Goal: Task Accomplishment & Management: Use online tool/utility

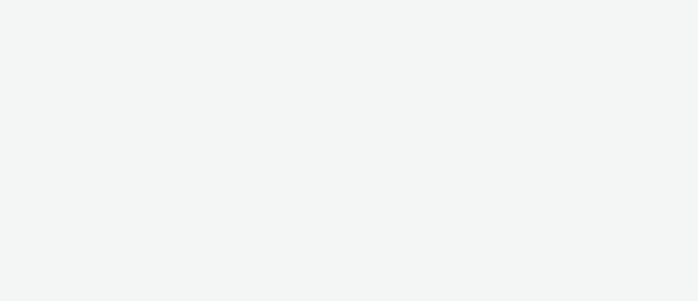
select select "11a7df10-284f-415c-b52a-427acf4c31ae"
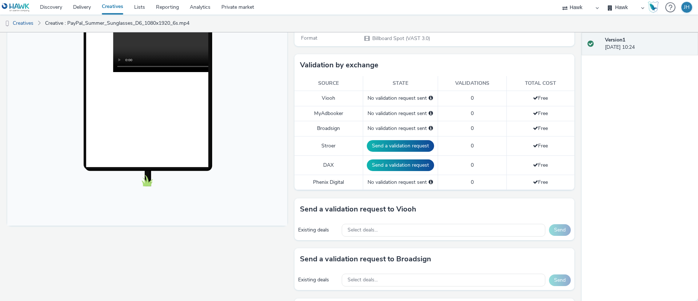
scroll to position [164, 0]
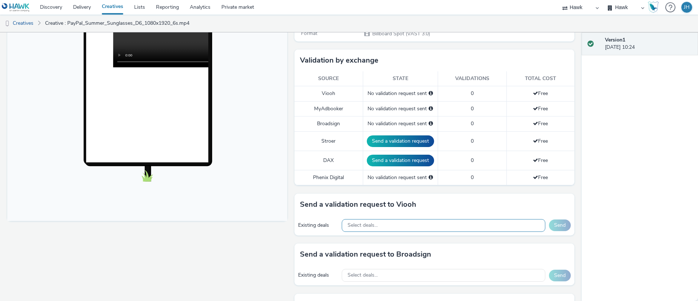
click at [406, 224] on div "Select deals..." at bounding box center [444, 225] width 204 height 13
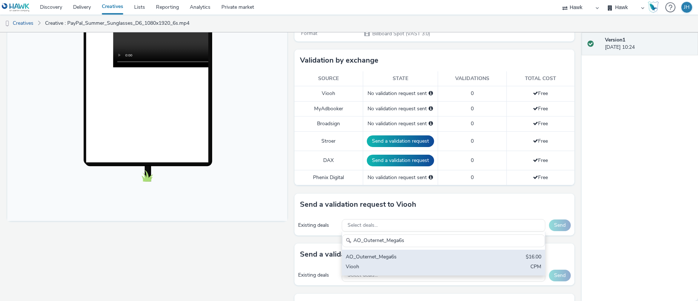
type input "AO_Outernet_Mega6s"
click at [410, 257] on div "AO_Outernet_Mega6s" at bounding box center [410, 257] width 129 height 8
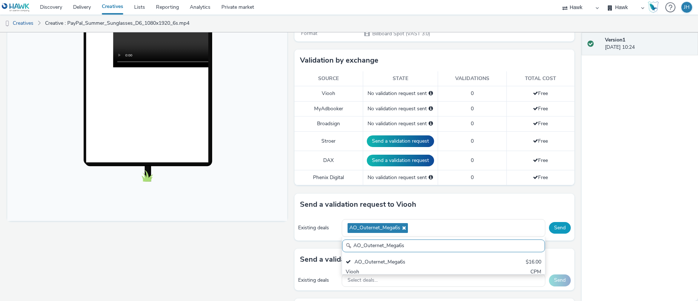
click at [549, 230] on button "Send" at bounding box center [560, 228] width 22 height 12
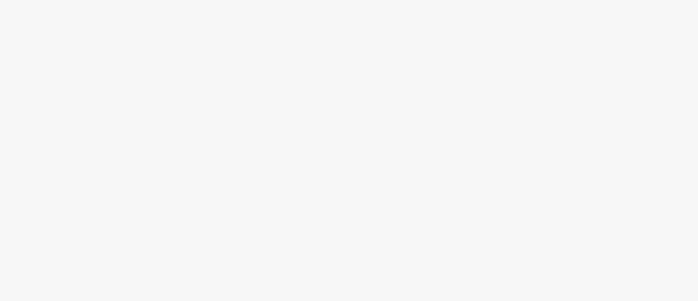
select select "11a7df10-284f-415c-b52a-427acf4c31ae"
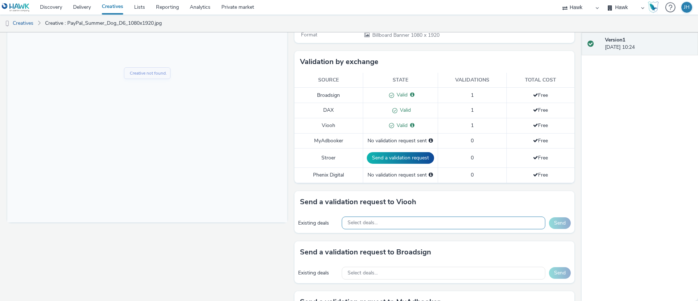
scroll to position [164, 0]
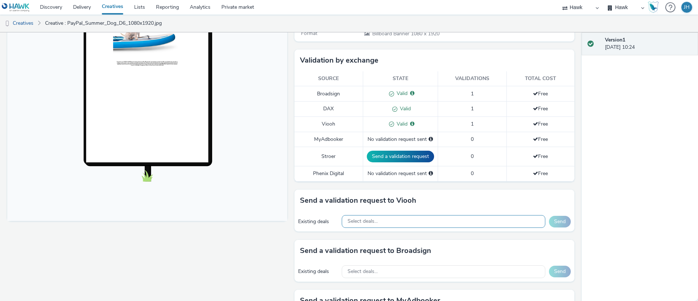
click at [408, 222] on div "Select deals..." at bounding box center [444, 221] width 204 height 13
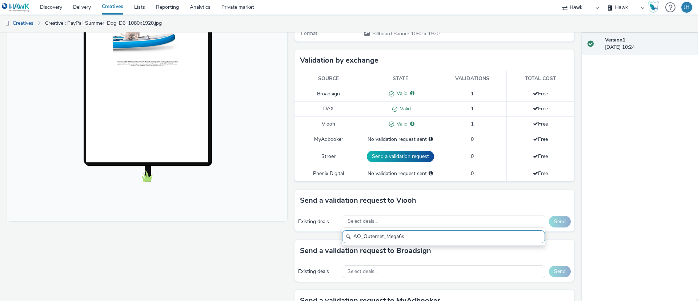
scroll to position [0, 0]
type input "AO_Outernet_Mega6s"
click at [412, 250] on h3 "Send a validation request to Broadsign" at bounding box center [365, 250] width 131 height 11
click at [405, 213] on div "Existing deals Select deals... Send" at bounding box center [434, 221] width 280 height 20
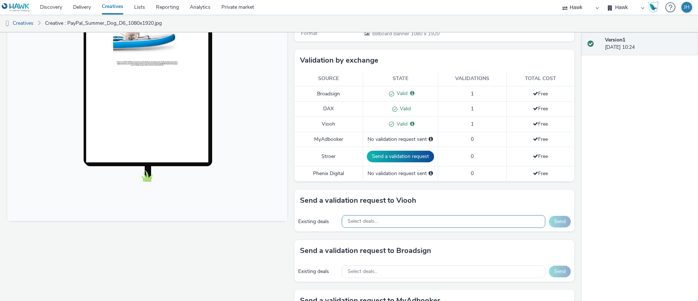
click at [409, 223] on div "Select deals..." at bounding box center [444, 221] width 204 height 13
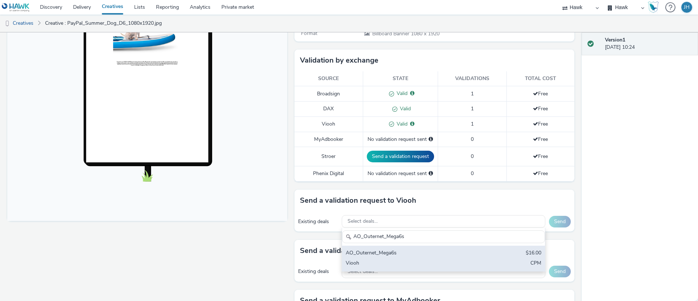
type input "AO_Outernet_Mega6s"
click at [413, 249] on div "AO_Outernet_Mega6s" at bounding box center [410, 253] width 129 height 8
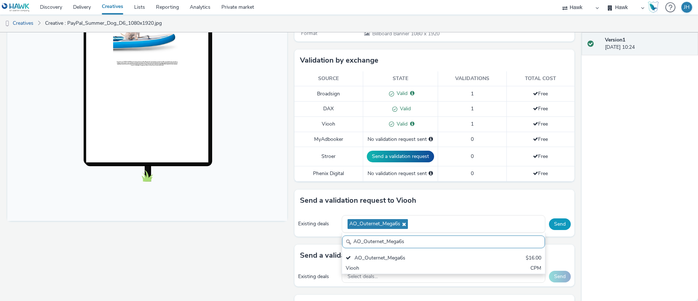
click at [549, 222] on button "Send" at bounding box center [560, 224] width 22 height 12
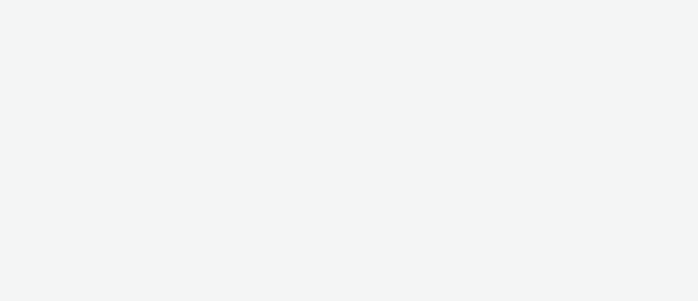
select select "11a7df10-284f-415c-b52a-427acf4c31ae"
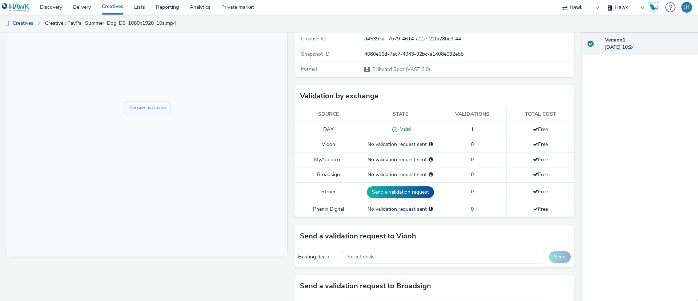
scroll to position [273, 0]
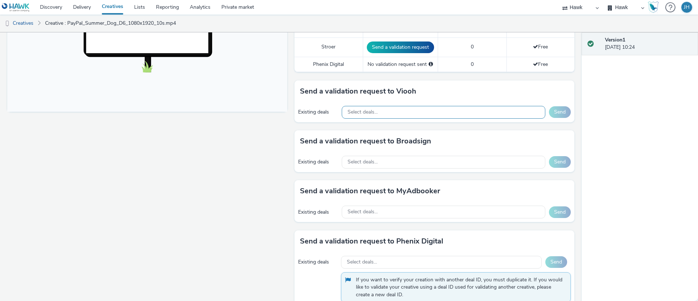
click at [369, 112] on span "Select deals..." at bounding box center [362, 112] width 30 height 6
paste input "AO_Outernet_Mega6s"
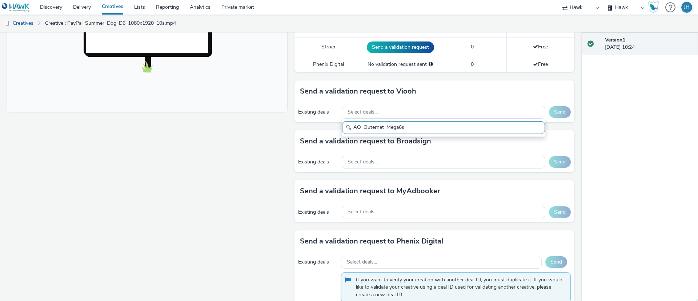
scroll to position [0, 0]
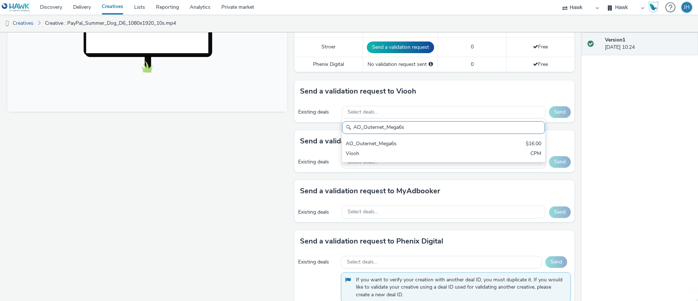
type input "AO_Outernet_Mega6s"
click at [419, 146] on div "AO_Outernet_Mega6s" at bounding box center [410, 144] width 129 height 8
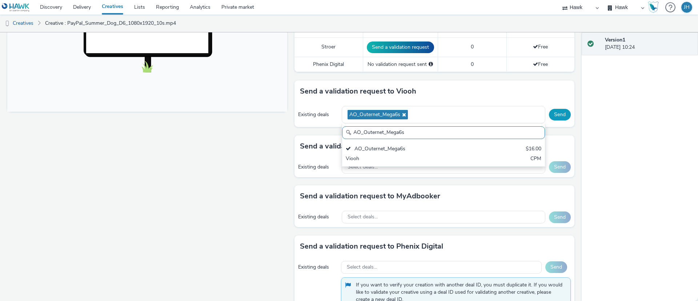
click at [550, 113] on button "Send" at bounding box center [560, 115] width 22 height 12
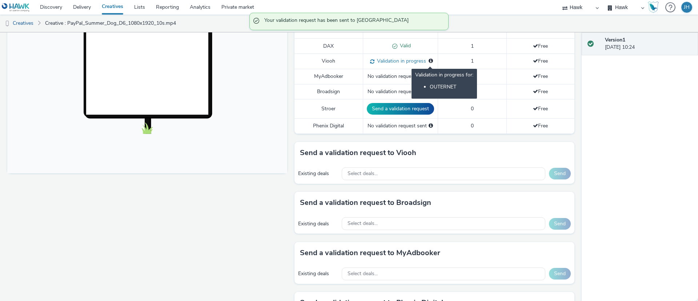
scroll to position [164, 0]
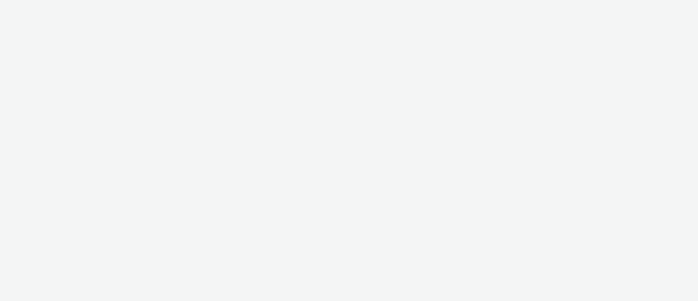
select select "11a7df10-284f-415c-b52a-427acf4c31ae"
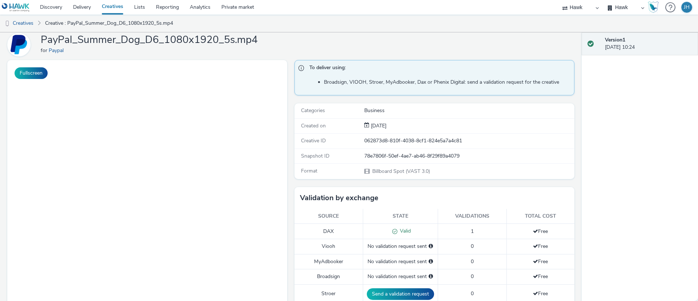
scroll to position [164, 0]
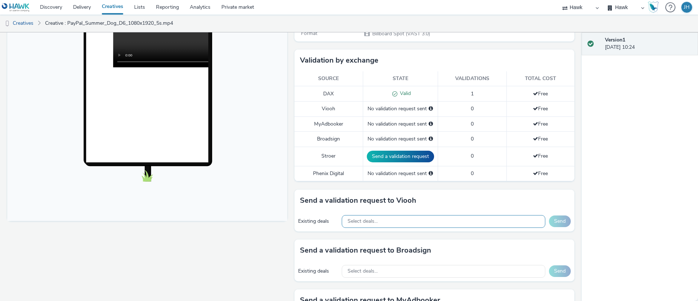
click at [373, 222] on span "Select deals..." at bounding box center [362, 221] width 30 height 6
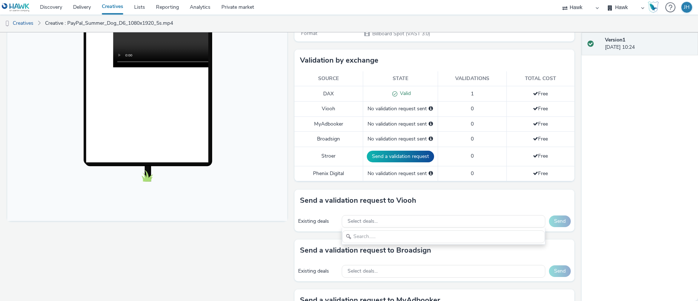
scroll to position [0, 0]
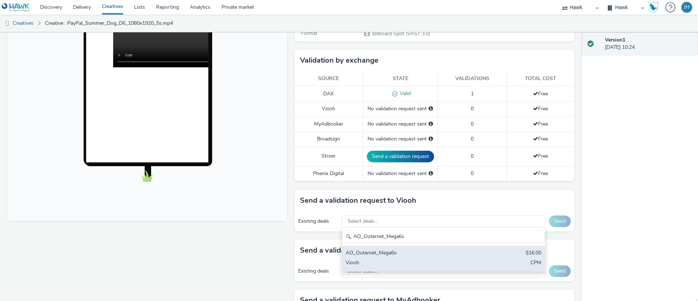
type input "AO_Outernet_Mega6s"
click at [468, 250] on div "AO_Outernet_Mega6s $16.00 Viooh CPM" at bounding box center [443, 257] width 203 height 25
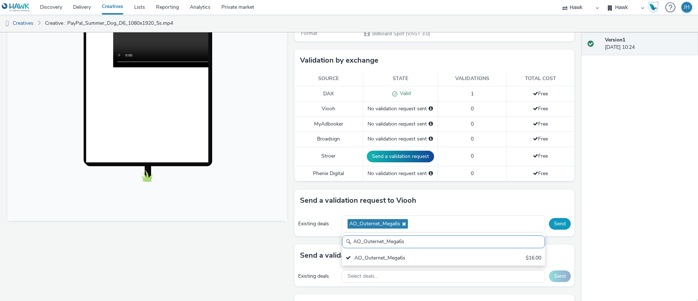
click at [555, 222] on button "Send" at bounding box center [560, 224] width 22 height 12
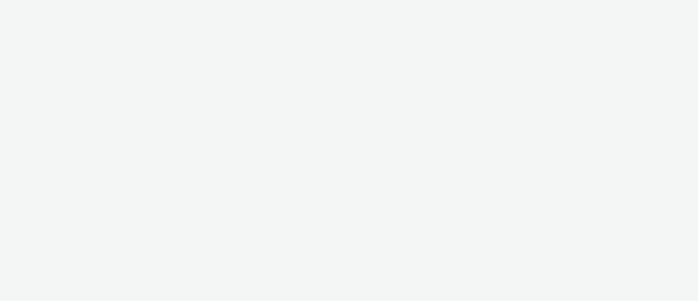
select select "11a7df10-284f-415c-b52a-427acf4c31ae"
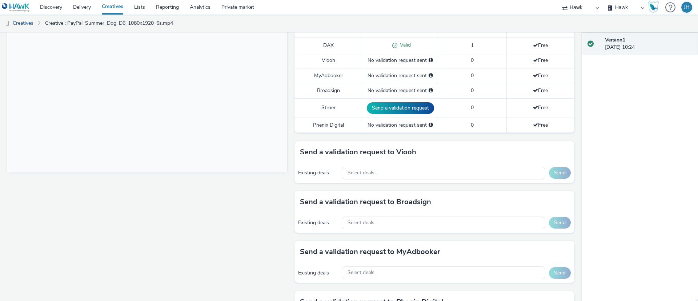
scroll to position [218, 0]
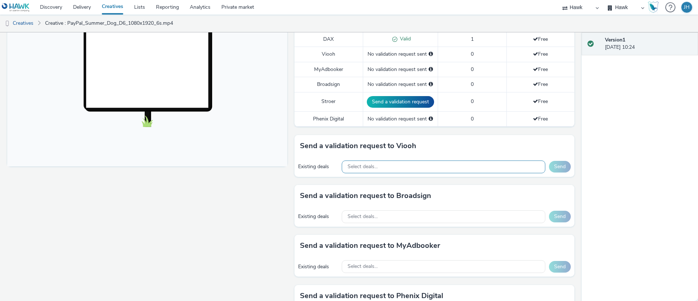
click at [411, 168] on div "Select deals..." at bounding box center [444, 166] width 204 height 13
paste input "AO_Outernet_Mega6s"
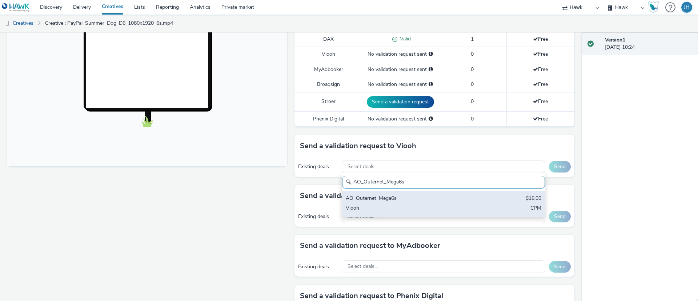
type input "AO_Outernet_Mega6s"
click at [443, 198] on div "AO_Outernet_Mega6s" at bounding box center [410, 198] width 129 height 8
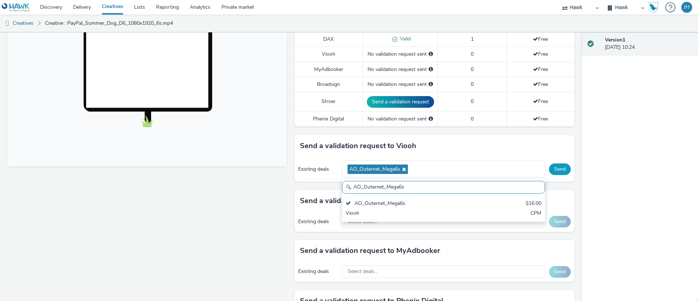
click at [554, 169] on button "Send" at bounding box center [560, 169] width 22 height 12
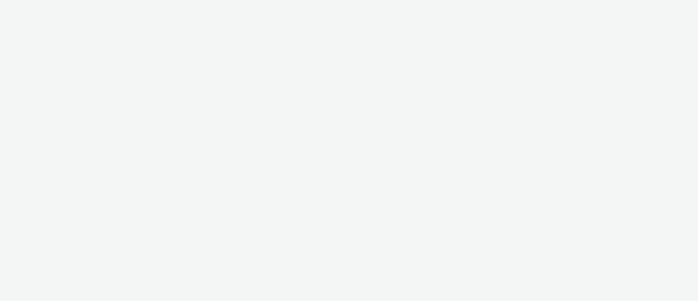
select select "11a7df10-284f-415c-b52a-427acf4c31ae"
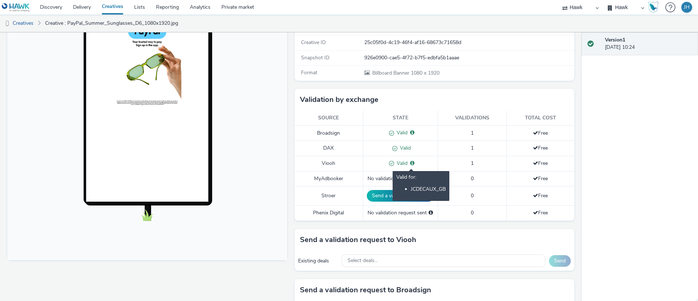
scroll to position [273, 0]
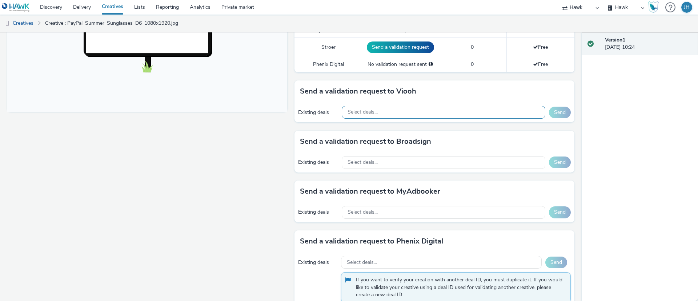
click at [359, 115] on div "Select deals..." at bounding box center [444, 112] width 204 height 13
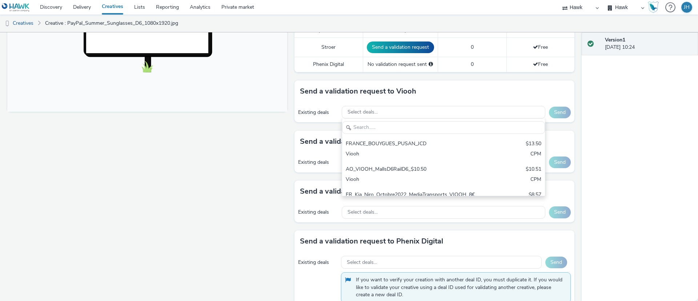
scroll to position [0, 0]
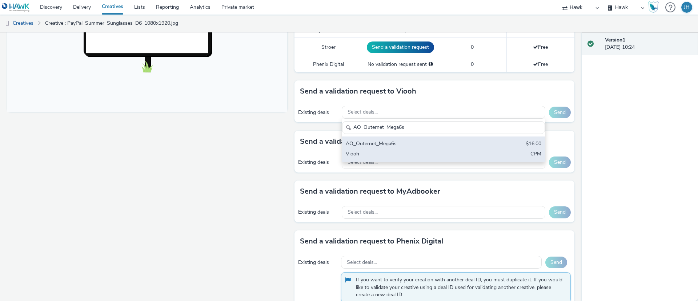
type input "AO_Outernet_Mega6s"
click at [373, 146] on div "AO_Outernet_Mega6s" at bounding box center [410, 144] width 129 height 8
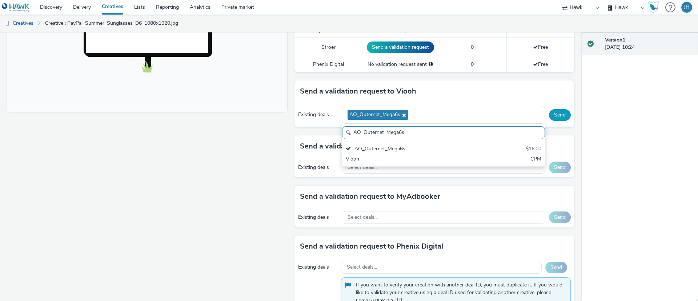
click at [549, 114] on button "Send" at bounding box center [560, 115] width 22 height 12
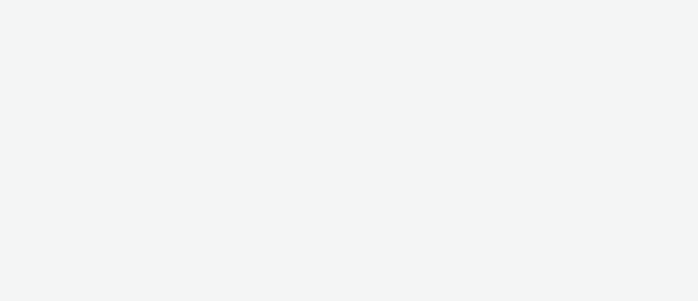
select select "11a7df10-284f-415c-b52a-427acf4c31ae"
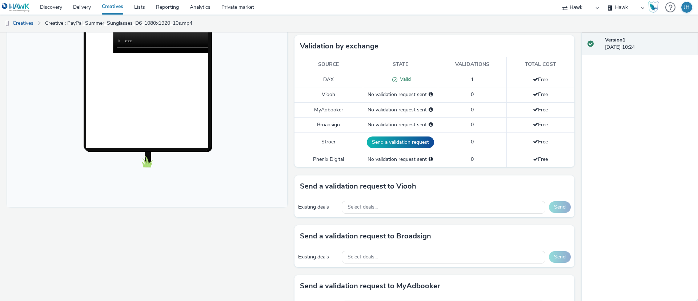
scroll to position [218, 0]
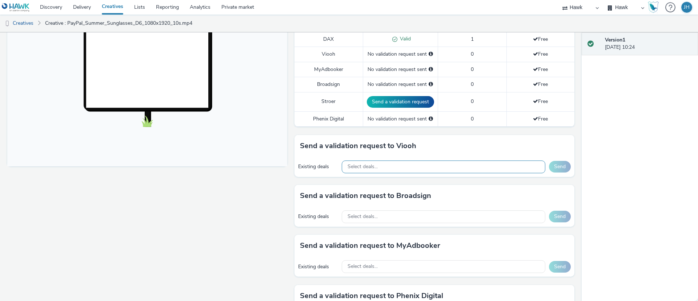
click at [371, 164] on span "Select deals..." at bounding box center [362, 167] width 30 height 6
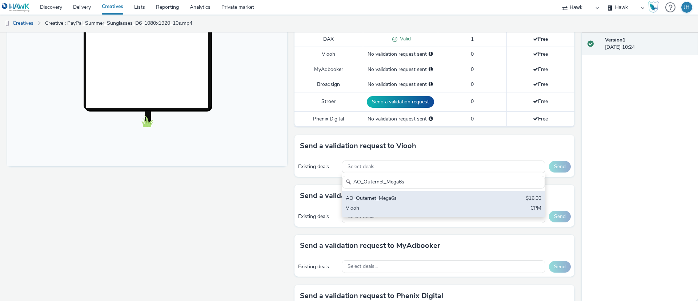
type input "AO_Outernet_Mega6s"
click at [398, 197] on div "AO_Outernet_Mega6s" at bounding box center [410, 198] width 129 height 8
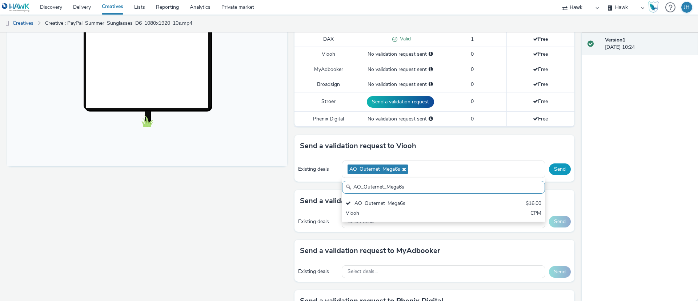
click at [556, 170] on button "Send" at bounding box center [560, 169] width 22 height 12
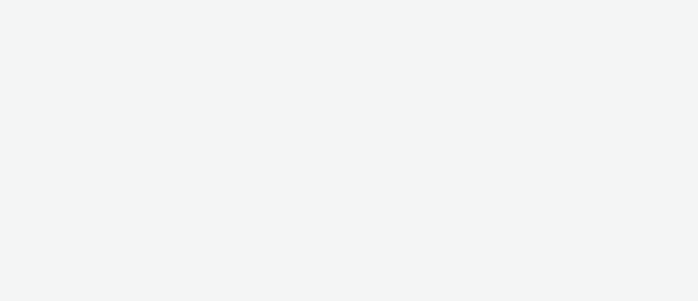
click at [422, 132] on div at bounding box center [349, 150] width 698 height 301
select select "11a7df10-284f-415c-b52a-427acf4c31ae"
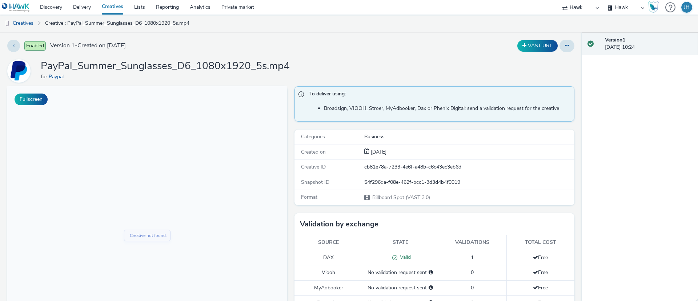
scroll to position [218, 0]
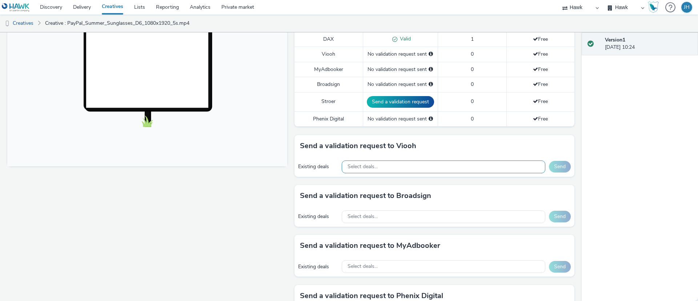
click at [347, 166] on span "Select deals..." at bounding box center [362, 167] width 30 height 6
click at [355, 164] on span "Select deals..." at bounding box center [362, 167] width 30 height 6
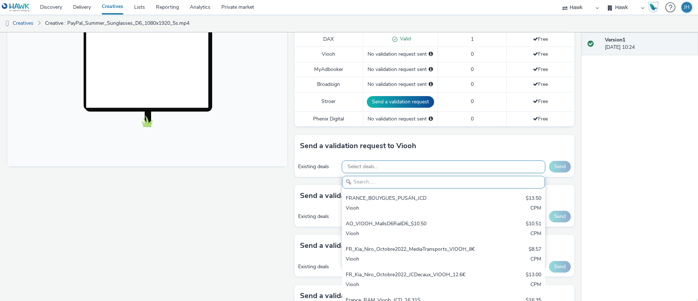
paste input "AO_Outernet_Mega6s"
type input "AO_Outernet_Mega6s"
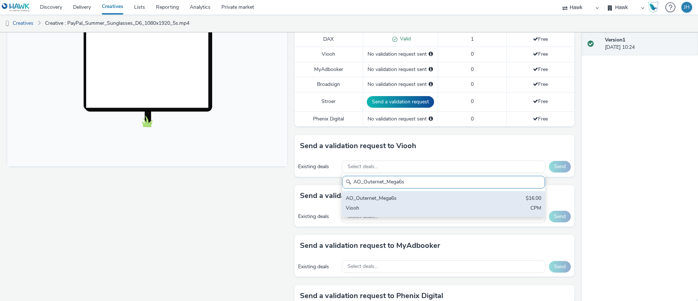
drag, startPoint x: 361, startPoint y: 164, endPoint x: 366, endPoint y: 193, distance: 29.5
click at [365, 173] on div "Select deals... AO_Outernet_Mega6s AO_Outernet_Mega6s $16.00 Viooh CPM" at bounding box center [444, 166] width 204 height 13
click at [371, 202] on div "AO_Outernet_Mega6s" at bounding box center [410, 198] width 129 height 8
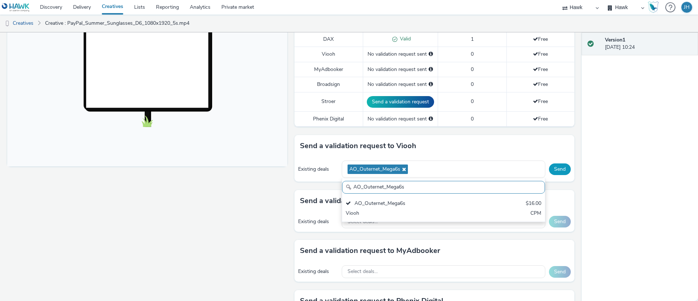
click at [549, 167] on button "Send" at bounding box center [560, 169] width 22 height 12
